Goal: Communication & Community: Answer question/provide support

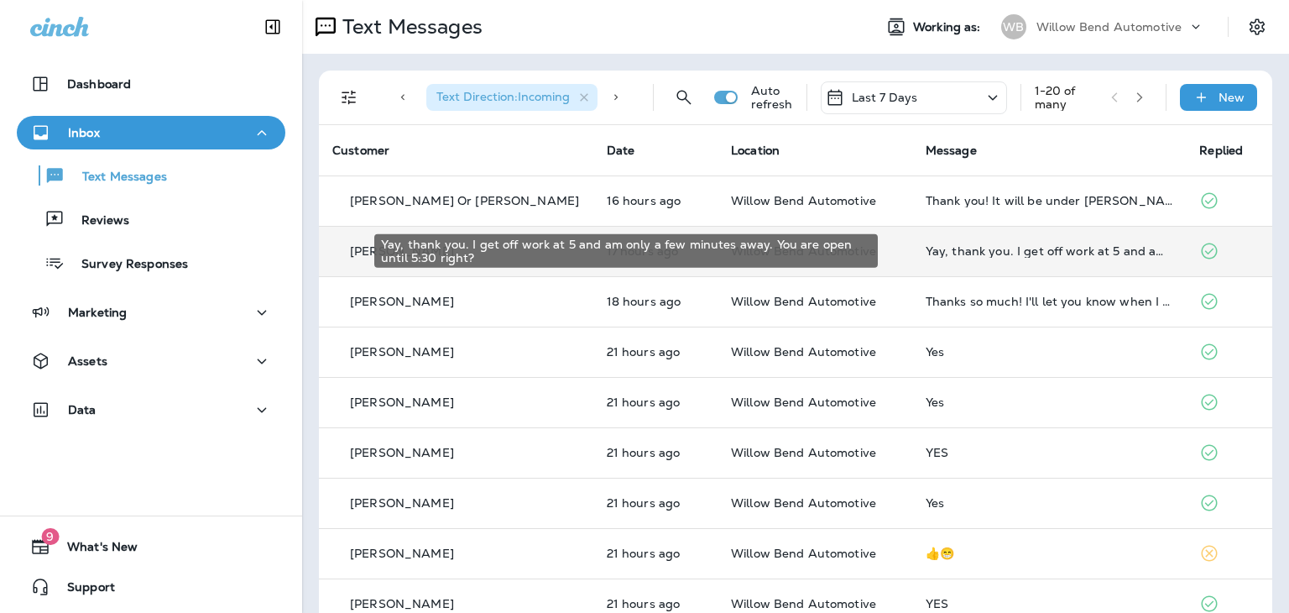
click at [1000, 247] on div "Yay, thank you. I get off work at 5 and am only a few minutes away. You are ope…" at bounding box center [1050, 250] width 248 height 13
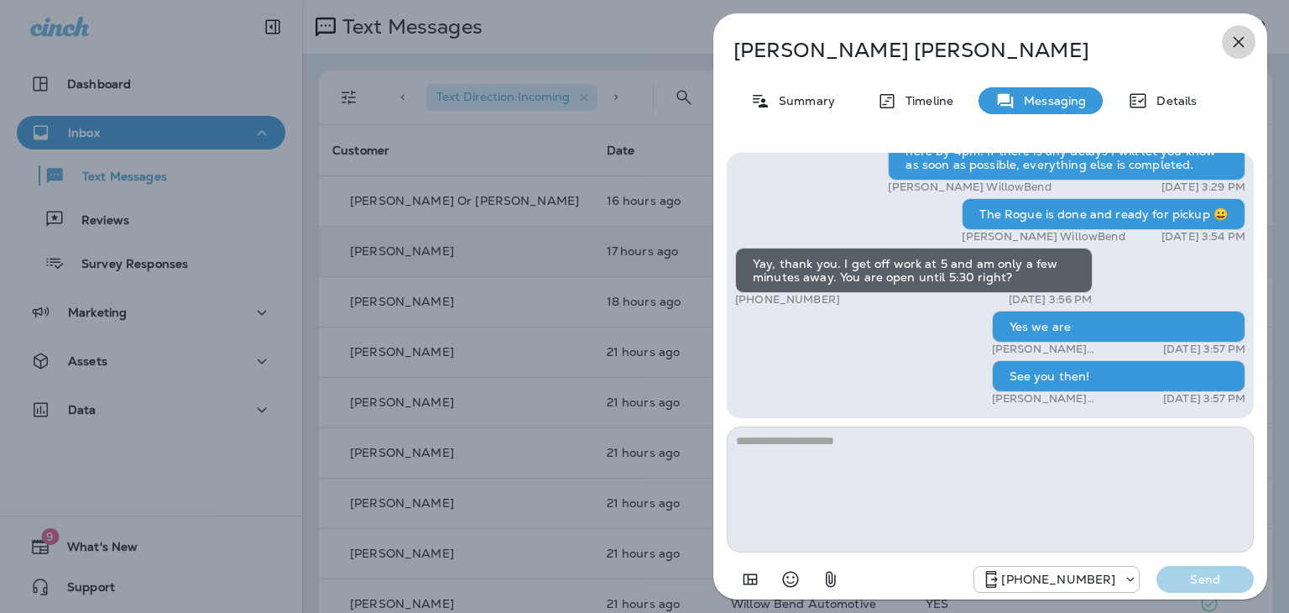
click at [1230, 47] on icon "button" at bounding box center [1239, 42] width 20 height 20
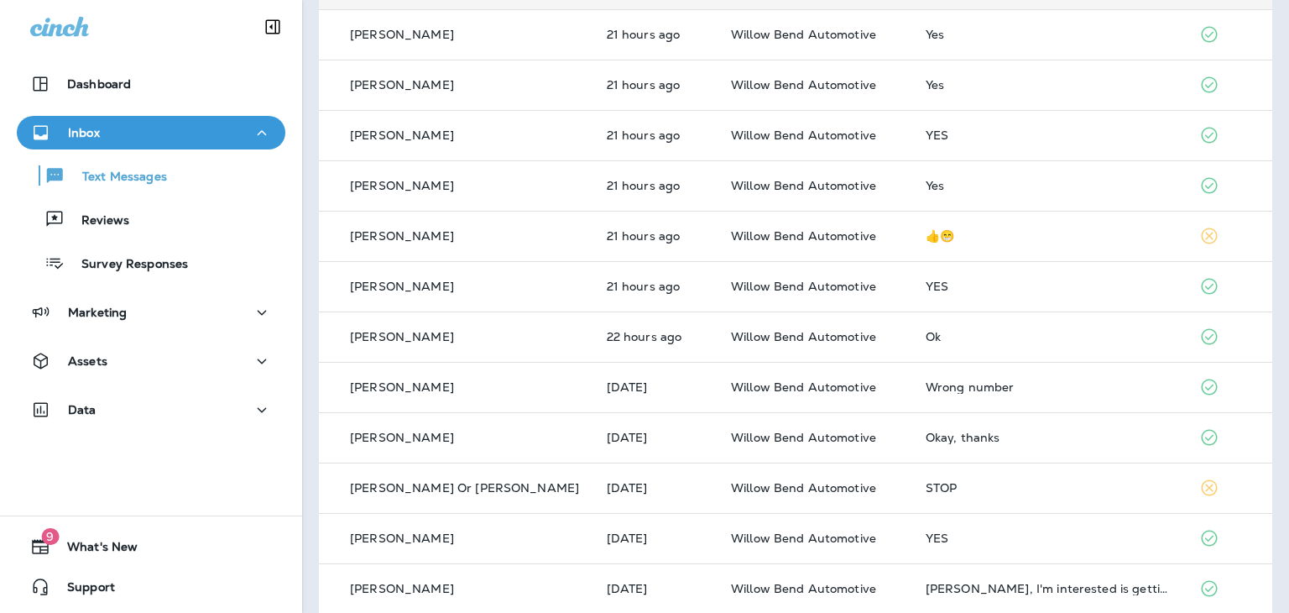
scroll to position [336, 0]
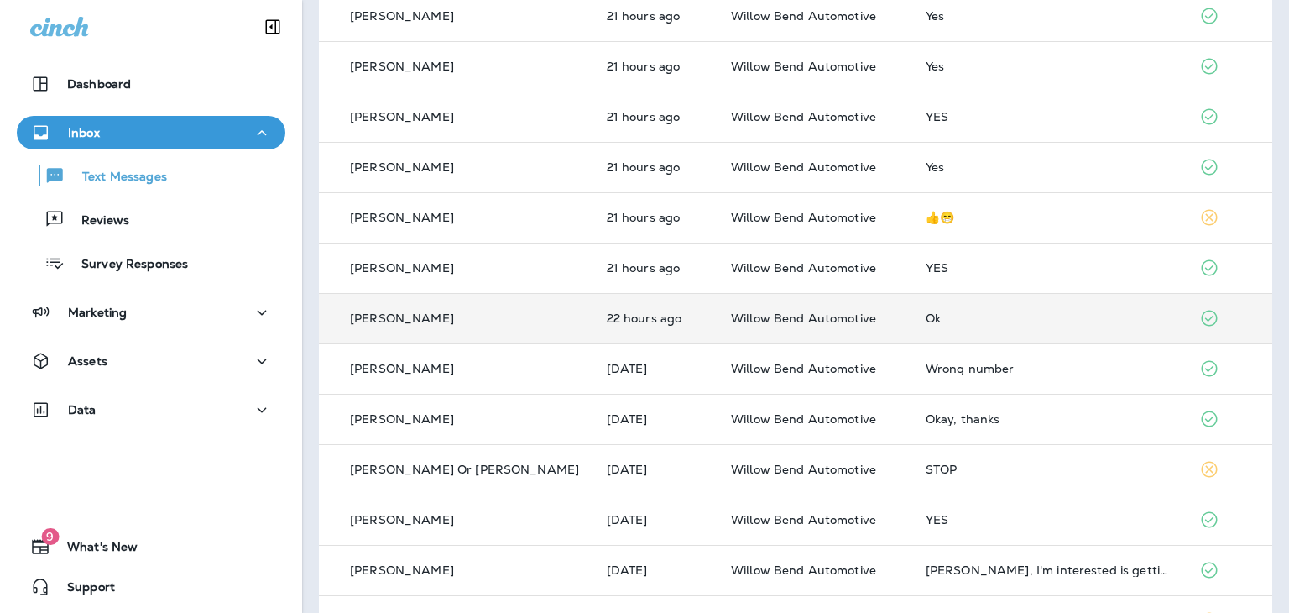
click at [926, 316] on div "Ok" at bounding box center [1050, 317] width 248 height 13
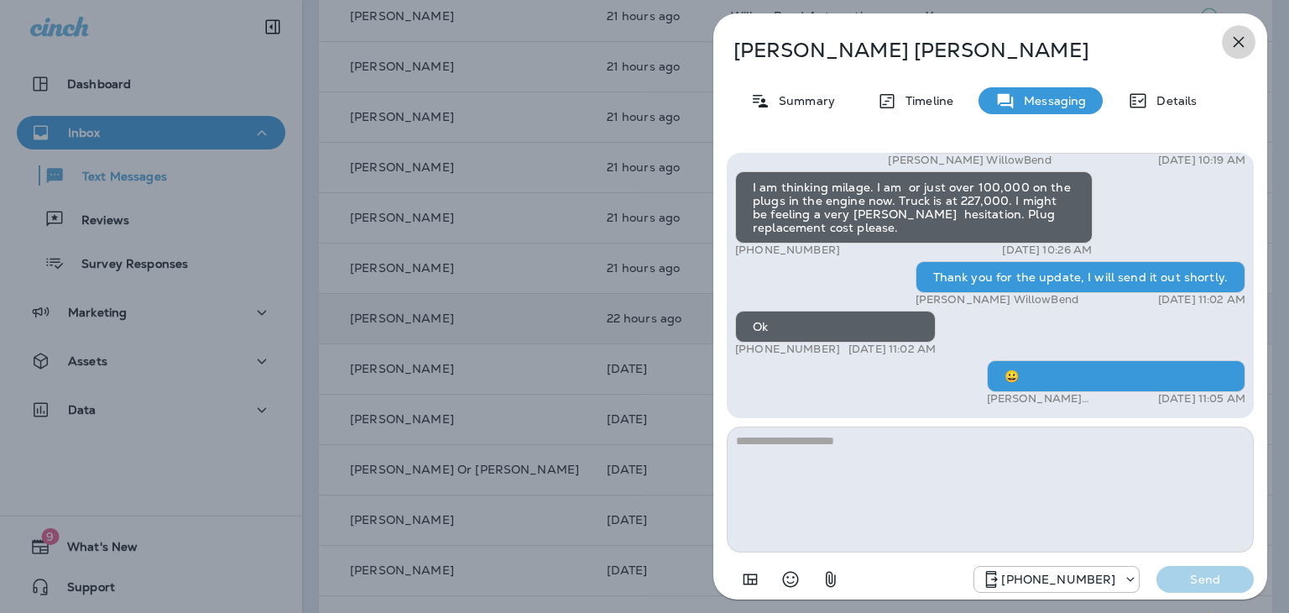
click at [1239, 39] on icon "button" at bounding box center [1239, 42] width 20 height 20
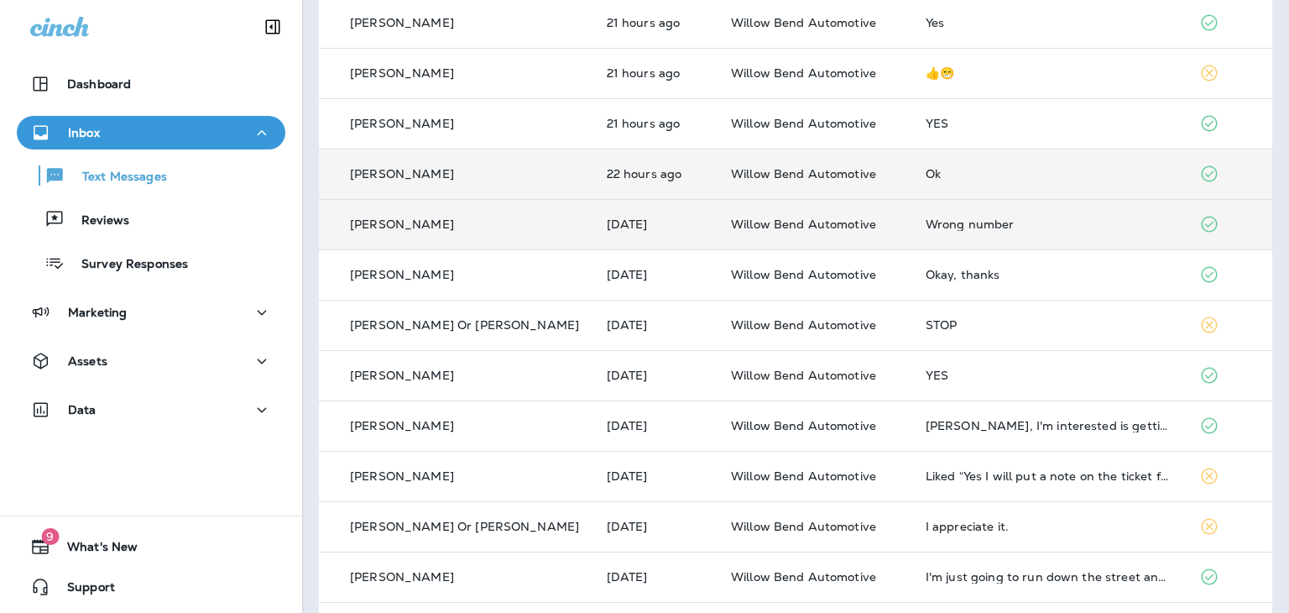
scroll to position [504, 0]
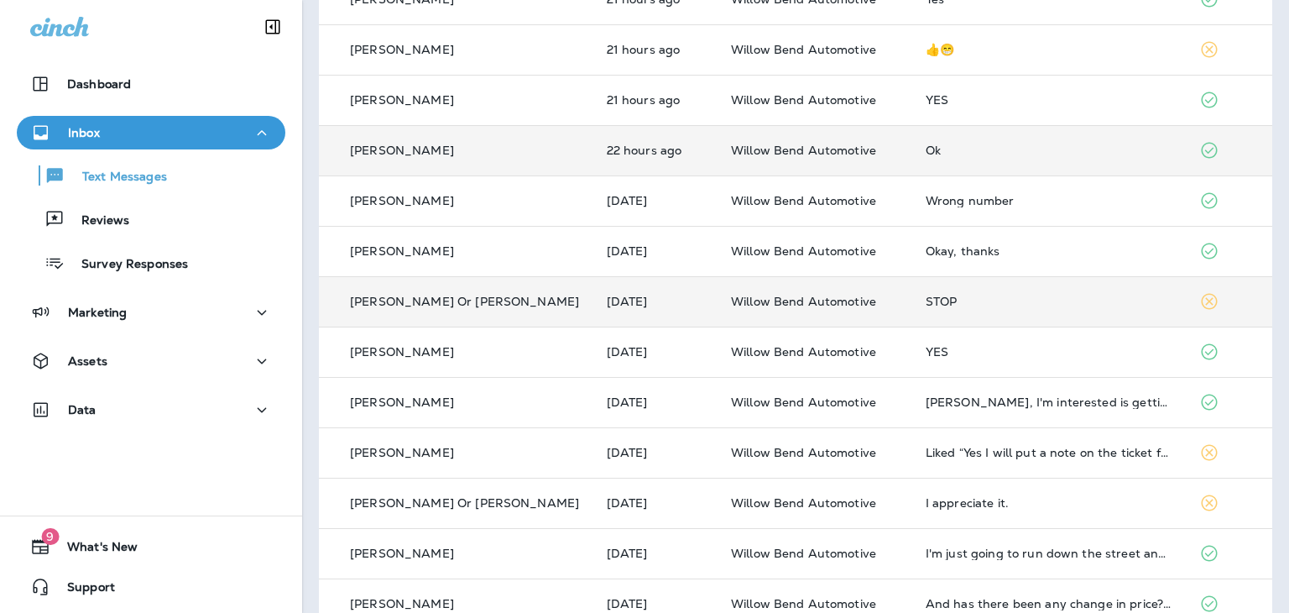
click at [926, 299] on div "STOP" at bounding box center [1050, 301] width 248 height 13
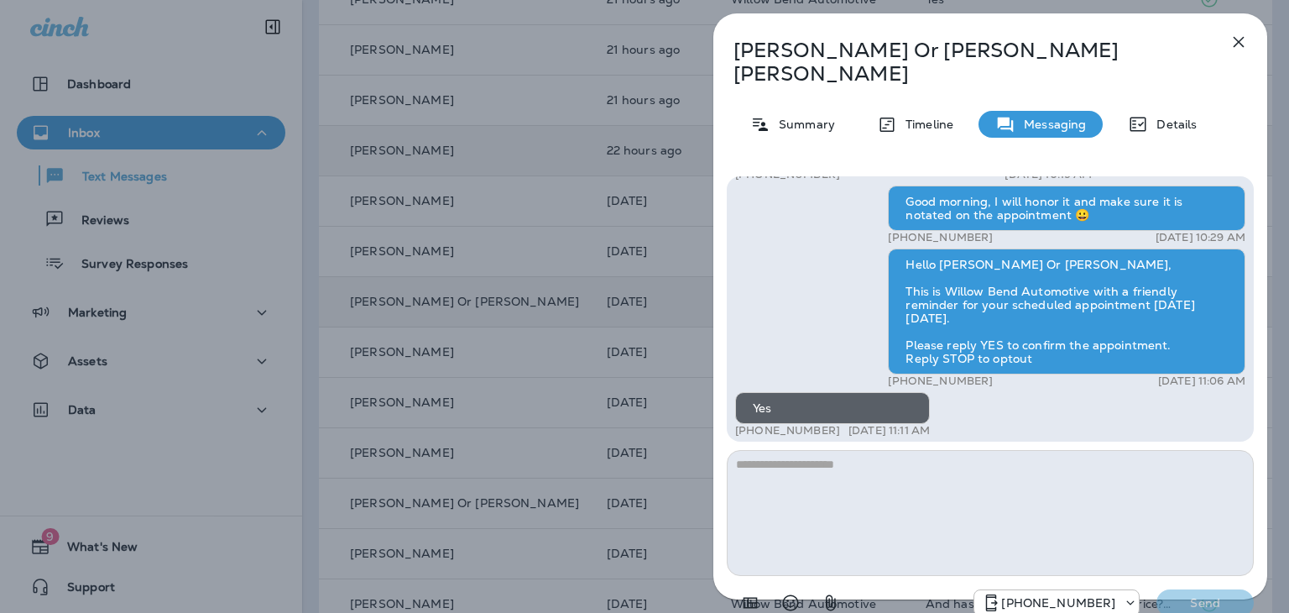
scroll to position [-1091, 0]
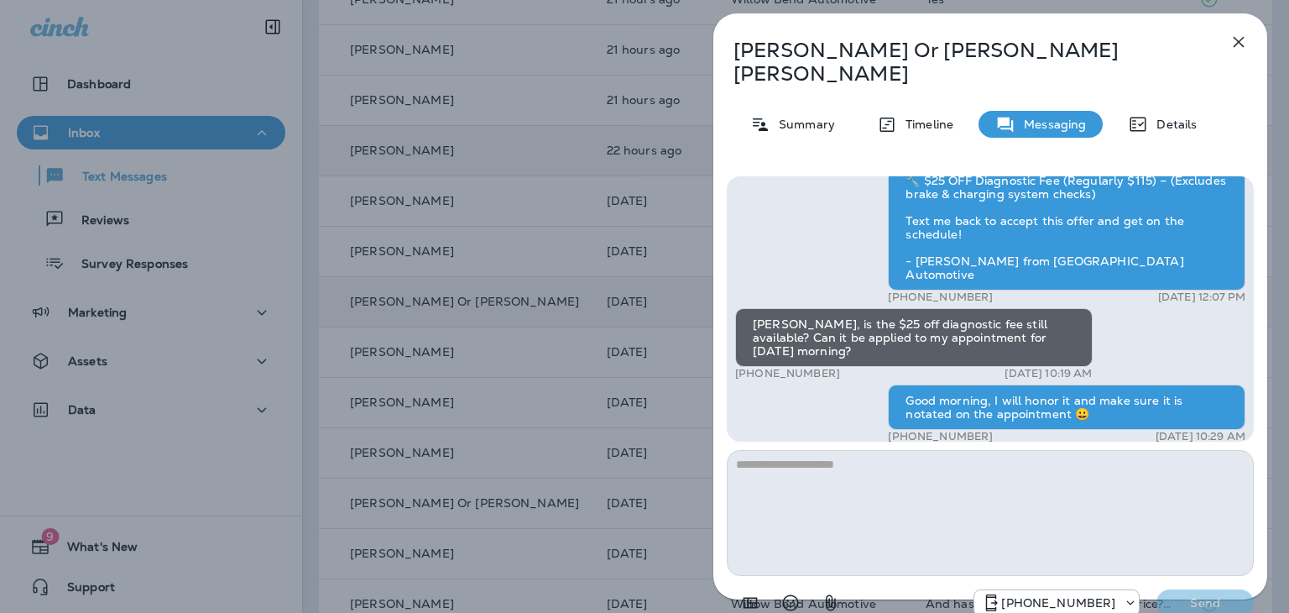
click at [1234, 43] on icon "button" at bounding box center [1239, 42] width 20 height 20
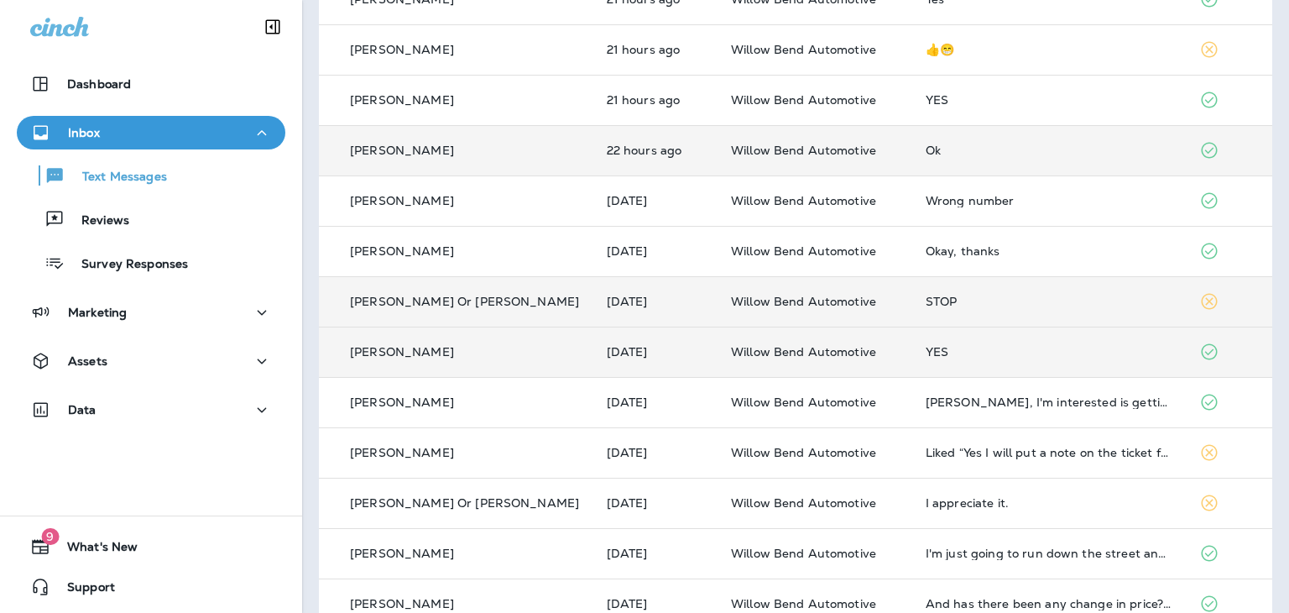
scroll to position [587, 0]
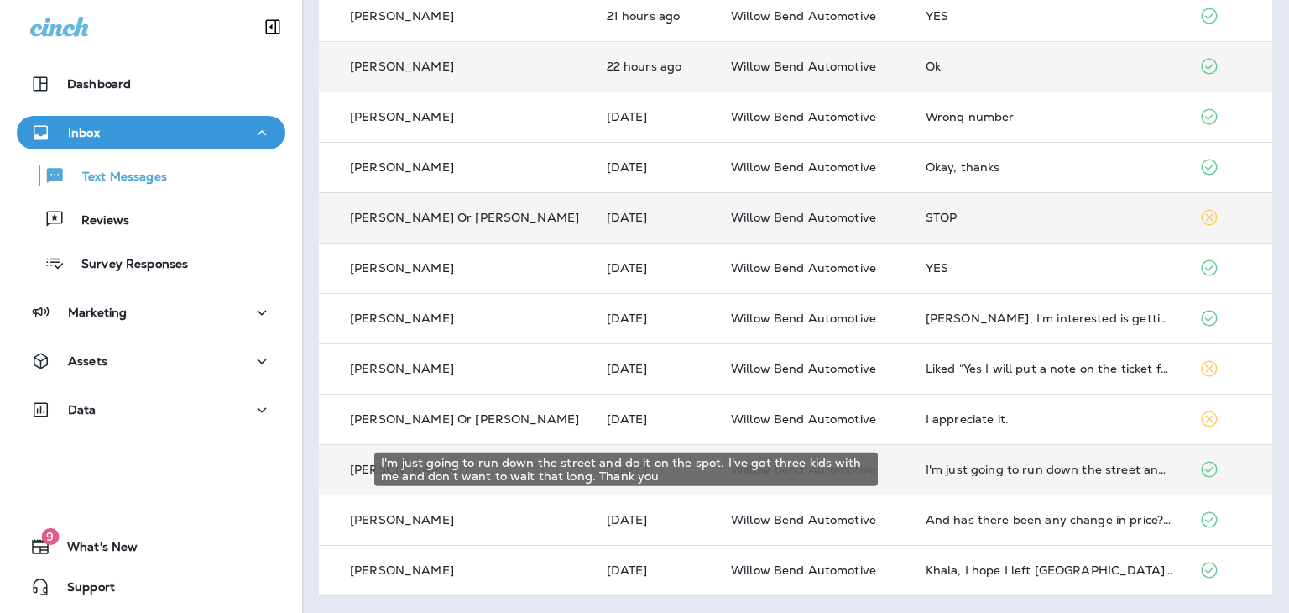
click at [943, 467] on div "I'm just going to run down the street and do it on the spot. I've got three kid…" at bounding box center [1050, 468] width 248 height 13
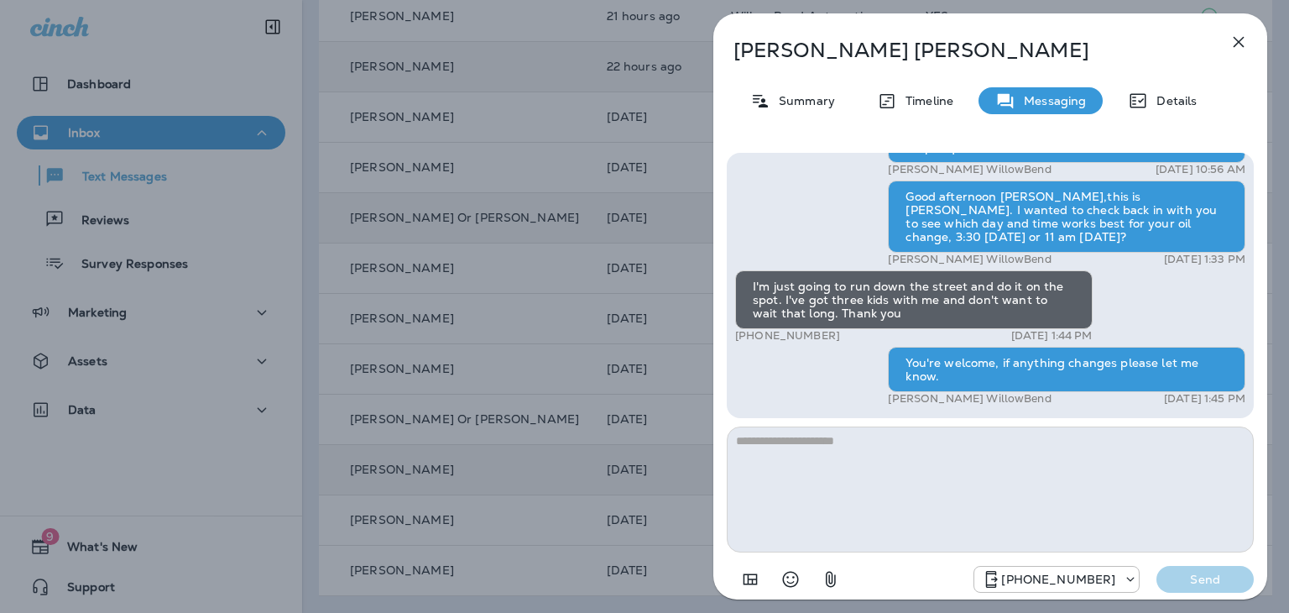
click at [1240, 41] on icon "button" at bounding box center [1239, 42] width 20 height 20
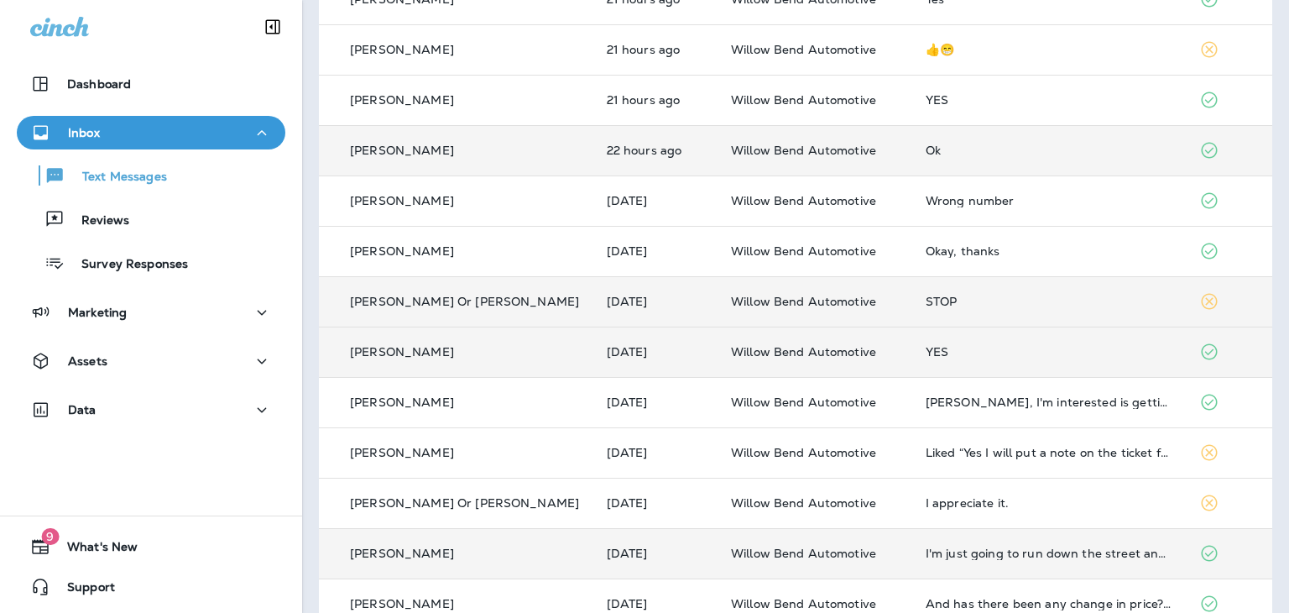
scroll to position [587, 0]
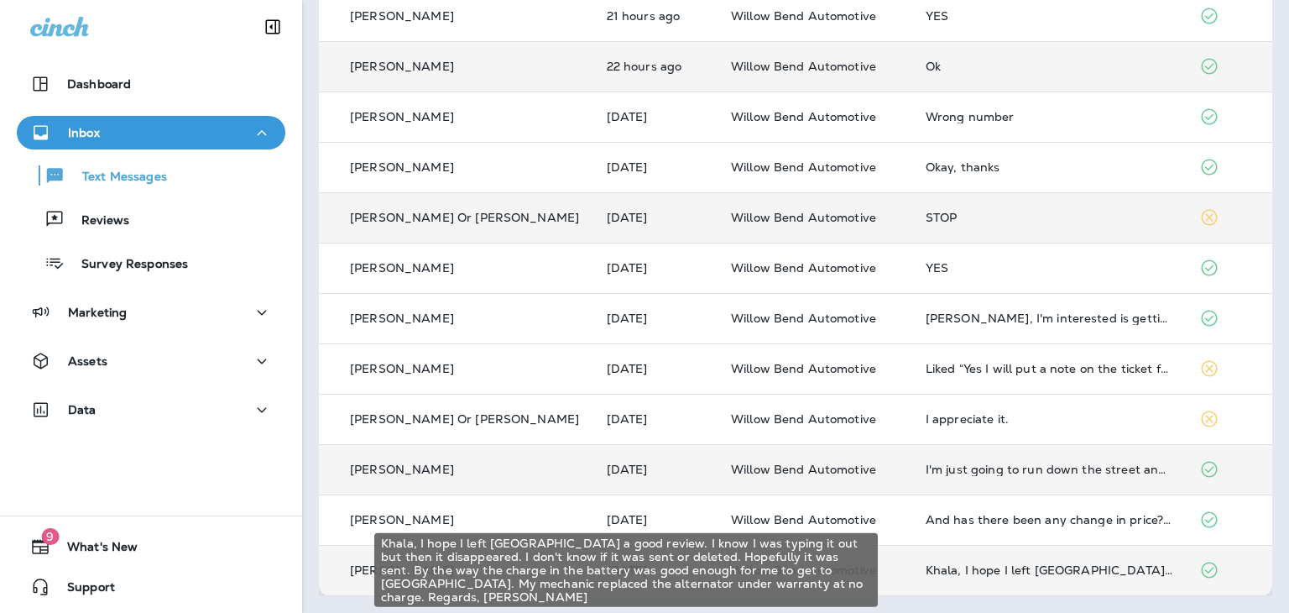
click at [1012, 568] on div "Khala, I hope I left [GEOGRAPHIC_DATA] a good review. I know I was typing it ou…" at bounding box center [1050, 569] width 248 height 13
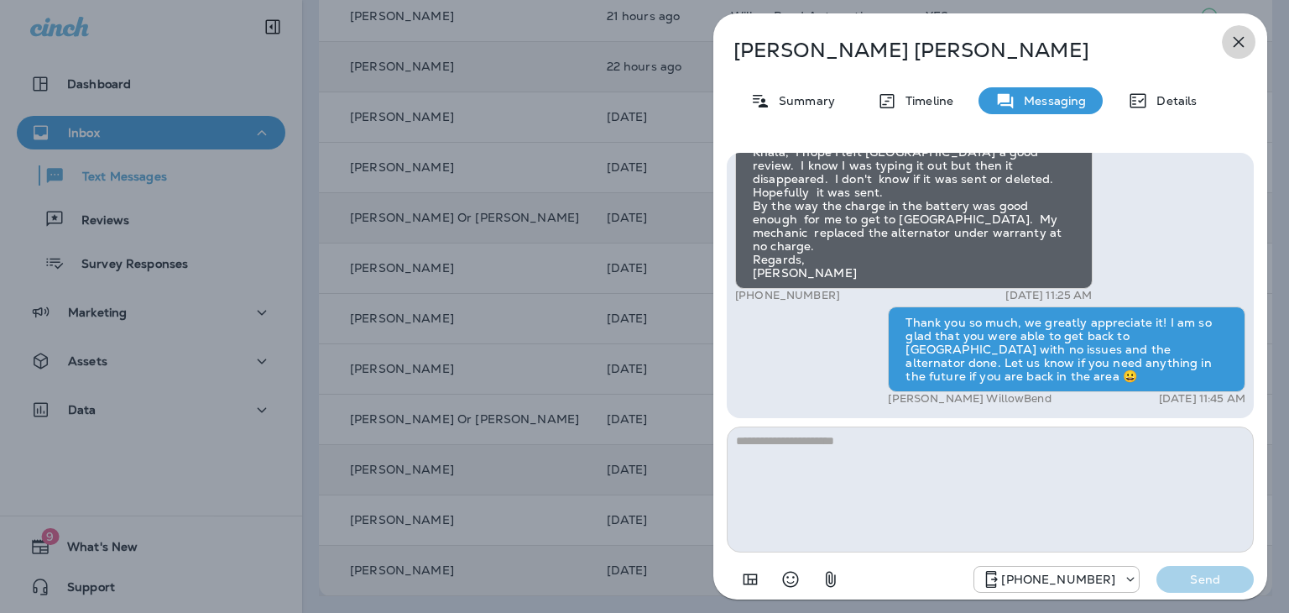
click at [1235, 39] on icon "button" at bounding box center [1239, 42] width 20 height 20
